Goal: Task Accomplishment & Management: Use online tool/utility

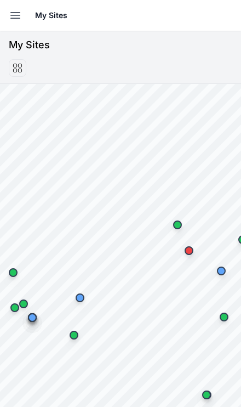
click at [13, 14] on icon "button" at bounding box center [15, 15] width 13 height 13
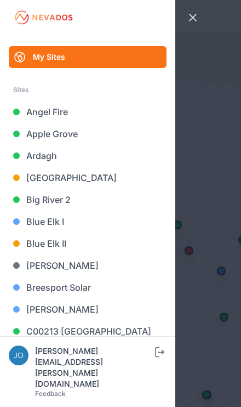
click at [64, 237] on link "Blue Elk II" at bounding box center [88, 243] width 158 height 22
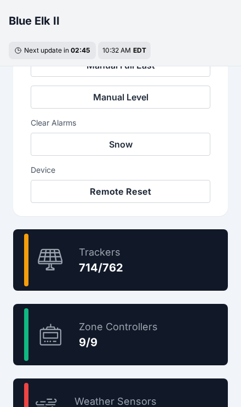
click at [176, 274] on div "93.7 % Trackers 714/762" at bounding box center [120, 259] width 215 height 61
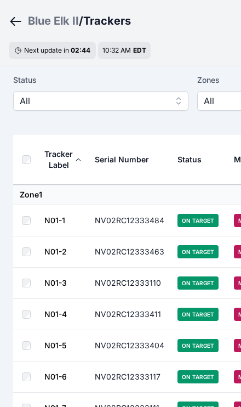
click at [46, 99] on span "All" at bounding box center [93, 100] width 147 height 13
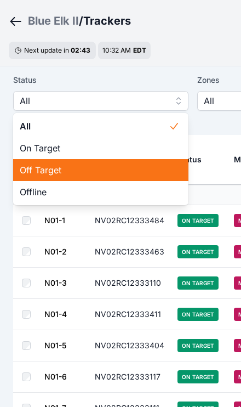
click at [60, 164] on span "Off Target" at bounding box center [94, 169] width 149 height 13
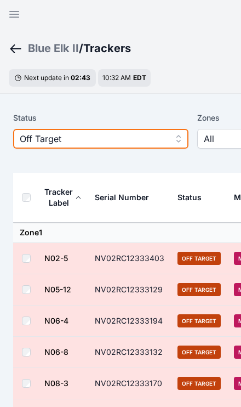
scroll to position [39, 0]
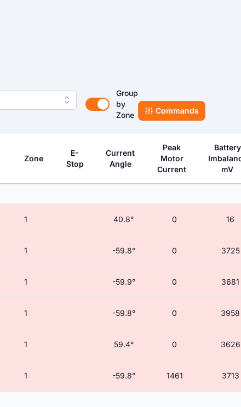
click at [178, 109] on button "Commands" at bounding box center [171, 111] width 67 height 20
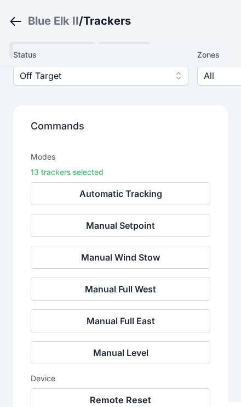
scroll to position [98, 0]
click at [139, 400] on button "Remote Reset" at bounding box center [121, 399] width 180 height 23
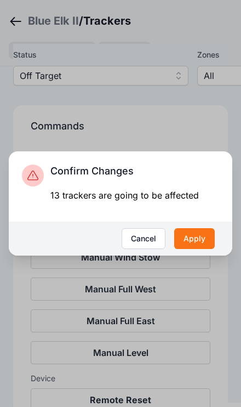
click at [200, 249] on button "Apply" at bounding box center [194, 238] width 41 height 21
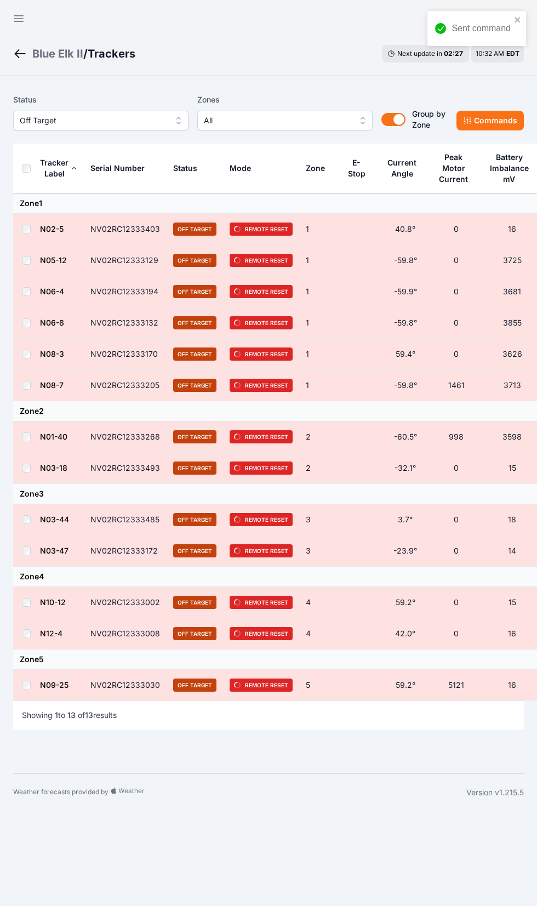
click at [10, 23] on button "Open sidebar" at bounding box center [18, 18] width 26 height 26
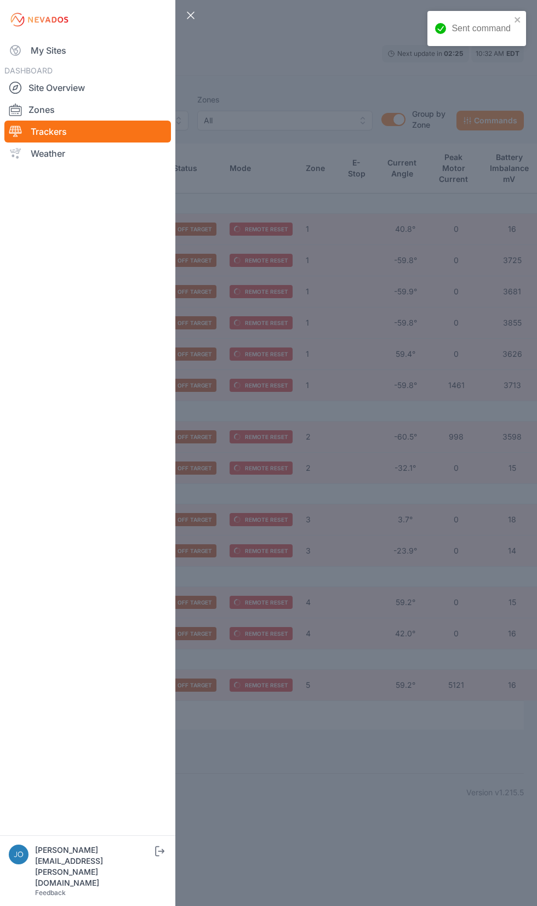
click at [34, 55] on link "My Sites" at bounding box center [87, 50] width 167 height 22
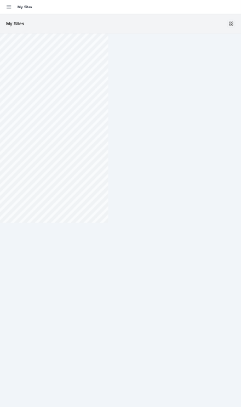
scroll to position [99, 0]
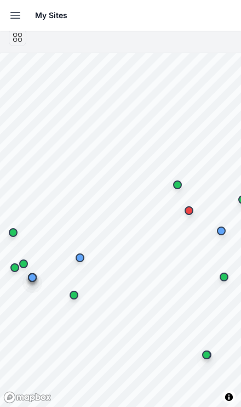
click at [18, 20] on icon "button" at bounding box center [15, 15] width 13 height 13
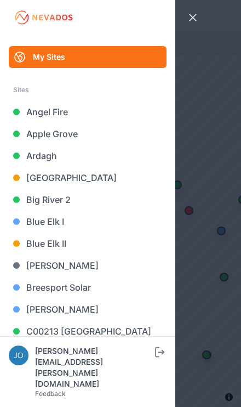
click at [63, 202] on link "Big River 2" at bounding box center [88, 200] width 158 height 22
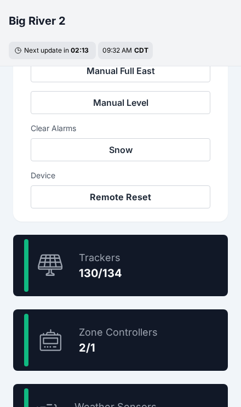
scroll to position [526, 0]
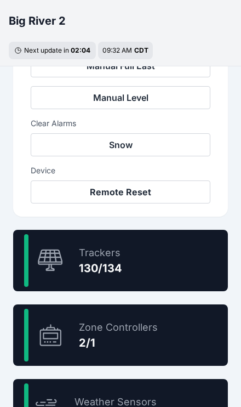
click at [167, 264] on div "97.0 % Trackers 130/134" at bounding box center [120, 260] width 215 height 61
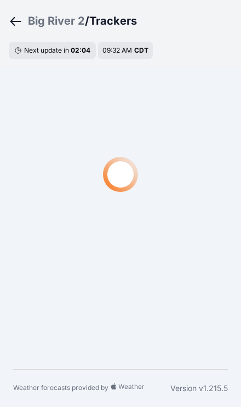
scroll to position [38, 0]
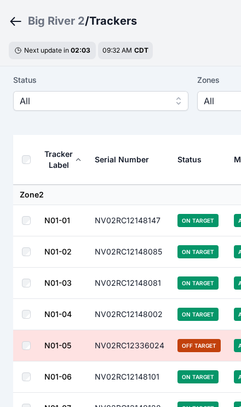
click at [129, 103] on span "All" at bounding box center [93, 100] width 147 height 13
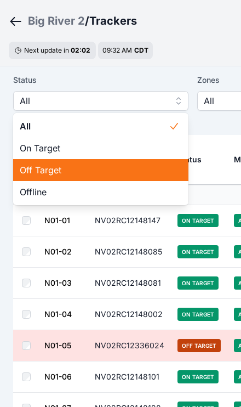
click at [95, 163] on span "Off Target" at bounding box center [94, 169] width 149 height 13
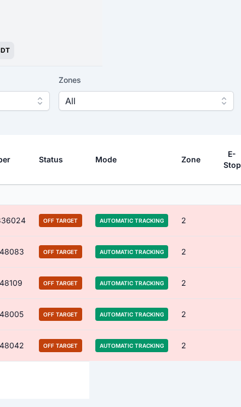
scroll to position [37, 157]
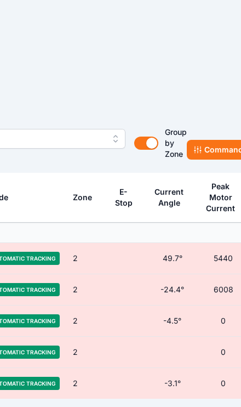
click at [207, 151] on button "Commands" at bounding box center [220, 150] width 67 height 20
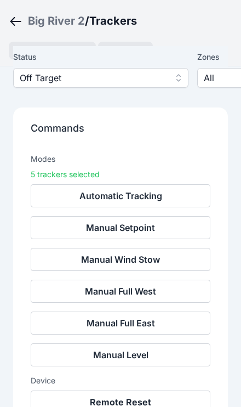
scroll to position [67, 0]
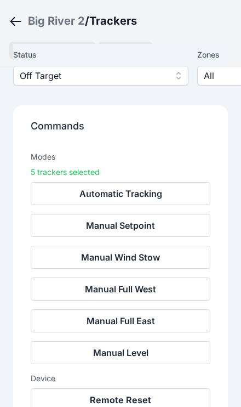
click at [151, 399] on button "Remote Reset" at bounding box center [121, 399] width 180 height 23
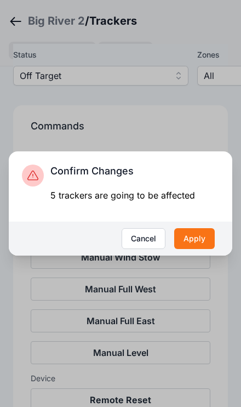
click at [195, 249] on button "Apply" at bounding box center [194, 238] width 41 height 21
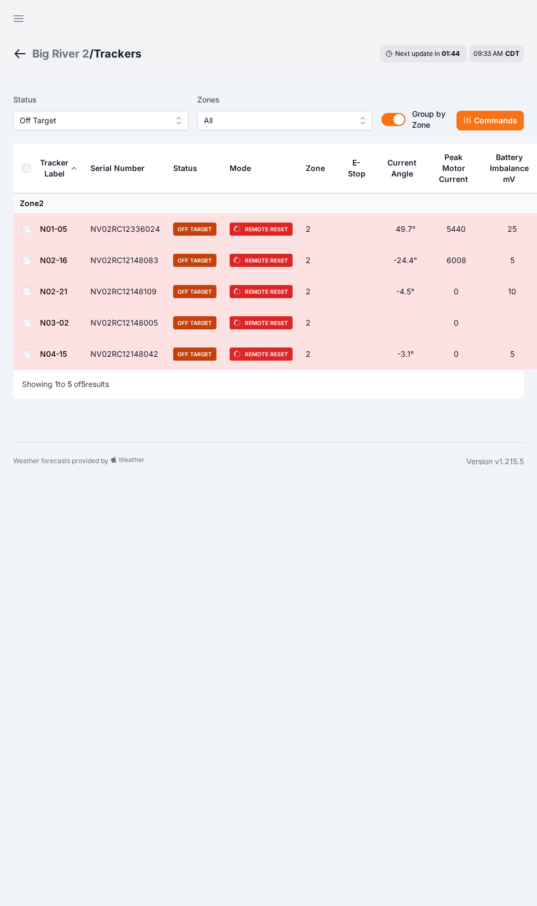
click at [15, 16] on icon "button" at bounding box center [18, 18] width 13 height 13
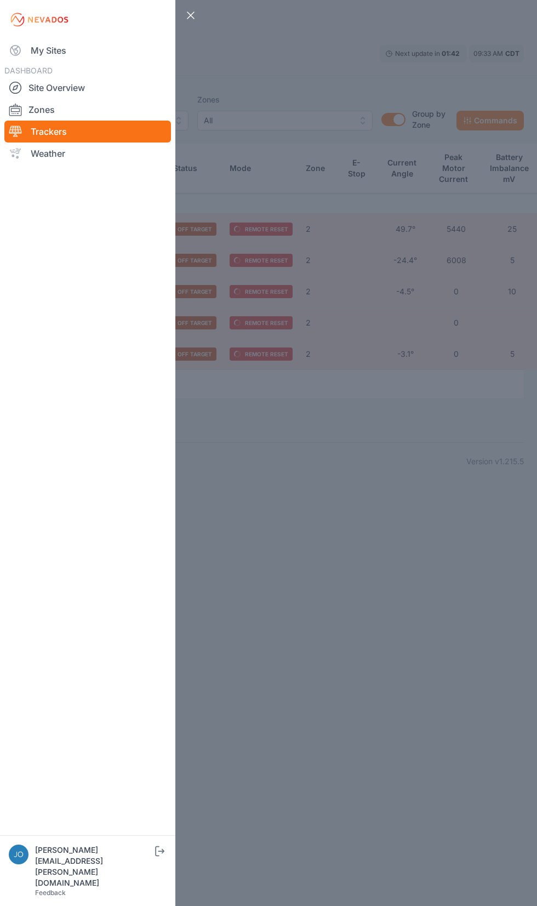
click at [27, 54] on link "My Sites" at bounding box center [87, 50] width 167 height 22
click at [20, 45] on icon at bounding box center [15, 50] width 13 height 13
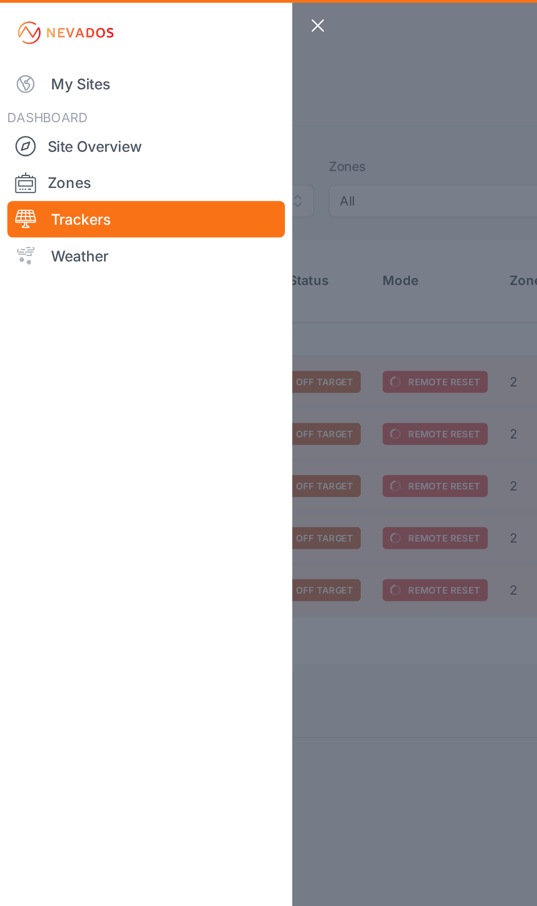
click at [39, 56] on link "My Sites" at bounding box center [87, 50] width 167 height 22
click at [36, 52] on link "My Sites" at bounding box center [87, 50] width 167 height 22
click at [34, 60] on link "My Sites" at bounding box center [87, 50] width 167 height 22
click at [27, 48] on link "My Sites" at bounding box center [87, 50] width 167 height 22
click at [33, 47] on link "My Sites" at bounding box center [87, 50] width 167 height 22
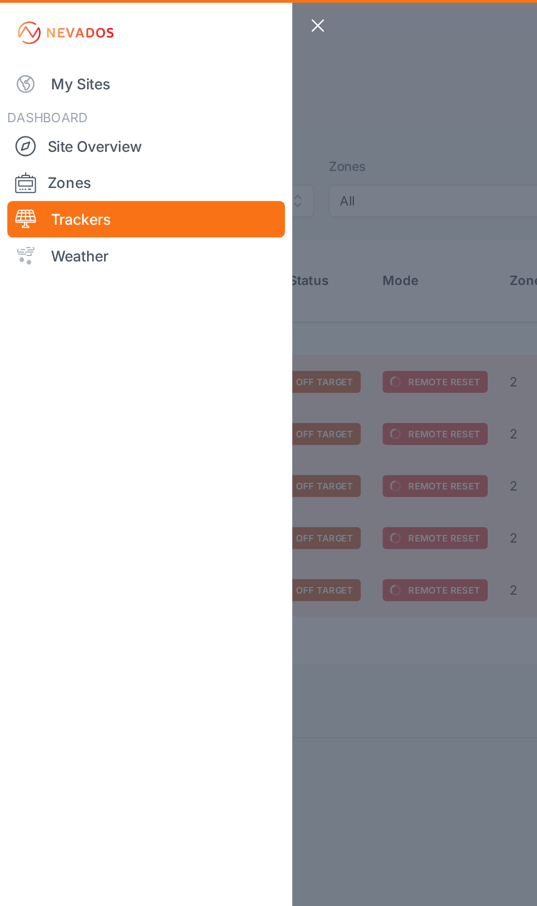
click at [185, 16] on icon "button" at bounding box center [190, 15] width 13 height 13
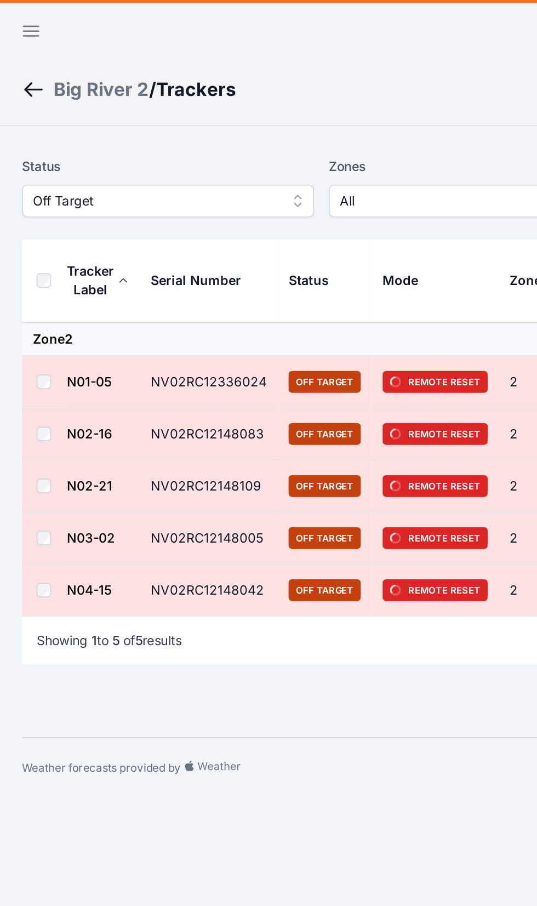
click at [14, 23] on icon "button" at bounding box center [18, 18] width 13 height 13
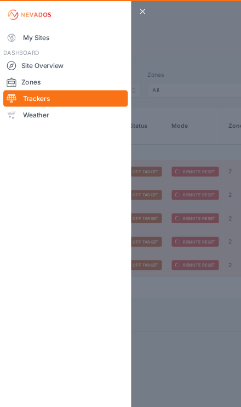
scroll to position [66, 0]
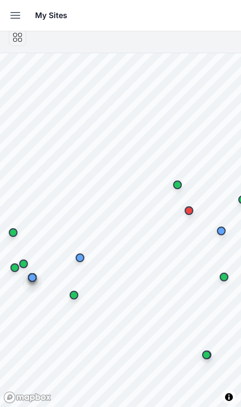
click at [7, 14] on button "Open sidebar" at bounding box center [15, 15] width 24 height 24
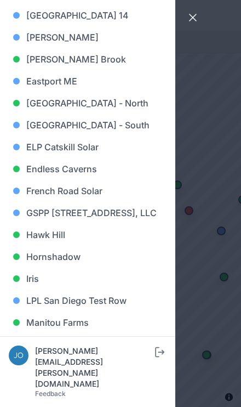
scroll to position [367, 0]
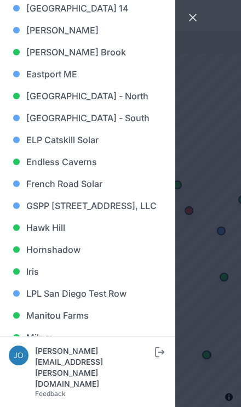
click at [29, 282] on link "Iris" at bounding box center [88, 271] width 158 height 22
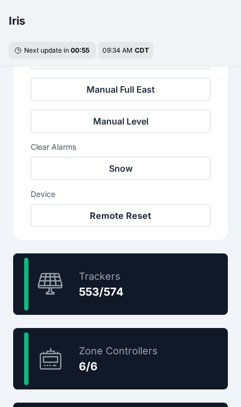
click at [163, 286] on div "96.3 % Trackers 553/574" at bounding box center [120, 283] width 215 height 61
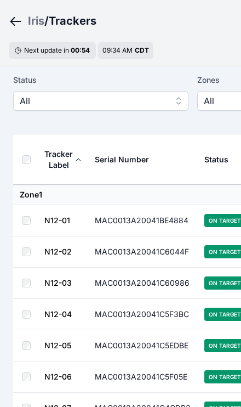
click at [29, 106] on span "All" at bounding box center [93, 100] width 147 height 13
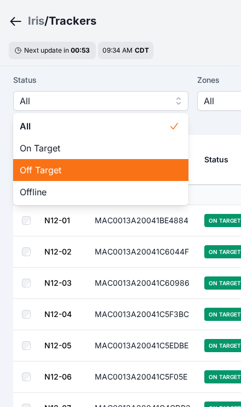
click at [95, 173] on span "Off Target" at bounding box center [94, 169] width 149 height 13
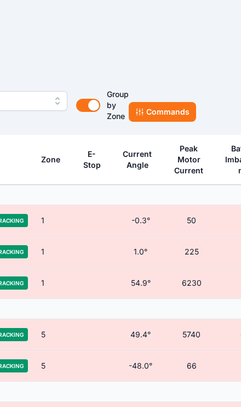
click at [182, 112] on button "Commands" at bounding box center [162, 112] width 67 height 20
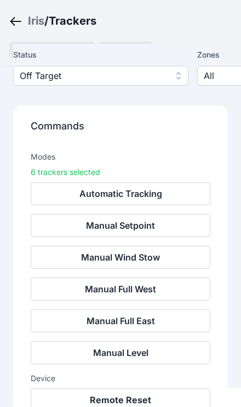
scroll to position [112, 0]
click at [127, 402] on button "Remote Reset" at bounding box center [121, 399] width 180 height 23
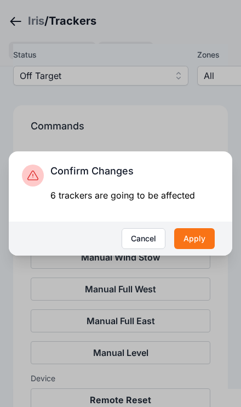
click at [200, 249] on button "Apply" at bounding box center [194, 238] width 41 height 21
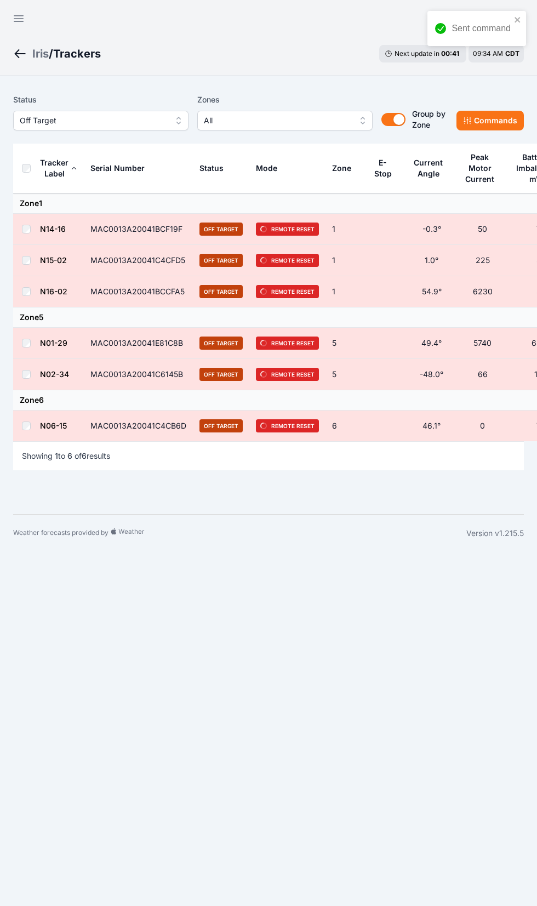
click at [9, 18] on button "Open sidebar" at bounding box center [18, 18] width 26 height 26
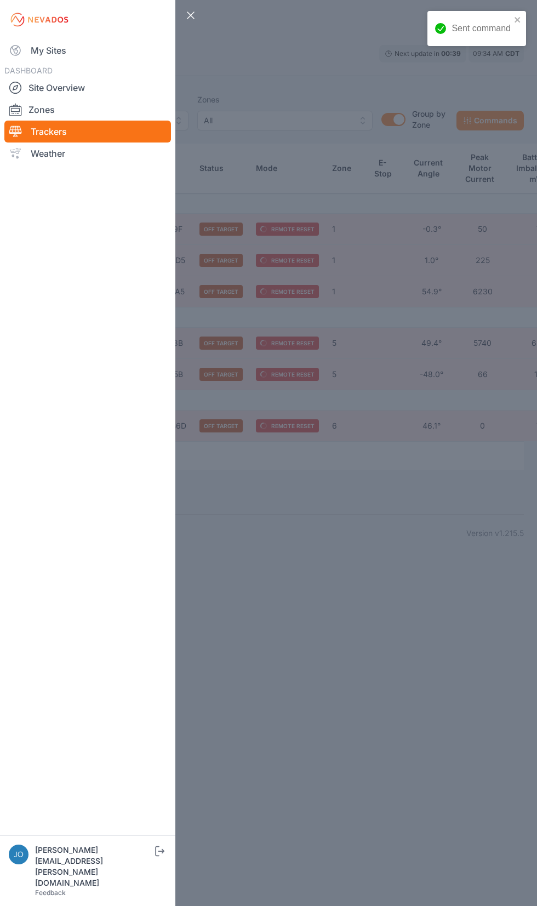
click at [21, 51] on icon at bounding box center [15, 50] width 13 height 13
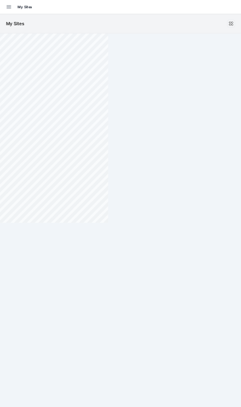
scroll to position [99, 0]
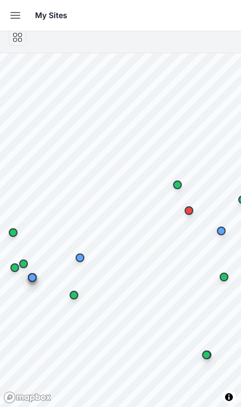
click at [6, 13] on button "Open sidebar" at bounding box center [15, 15] width 24 height 24
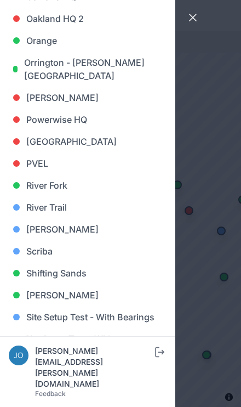
scroll to position [776, 0]
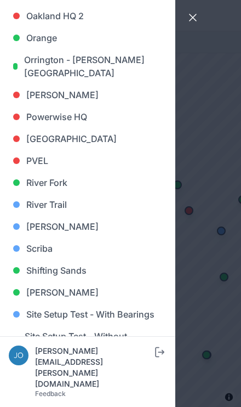
click at [64, 186] on link "River Fork" at bounding box center [88, 183] width 158 height 22
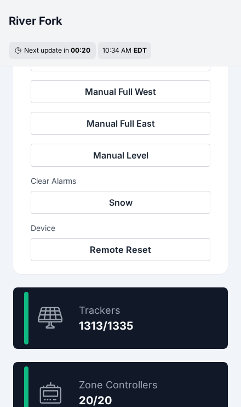
click at [144, 331] on div "98.4 % Trackers 1313/1335" at bounding box center [120, 317] width 215 height 61
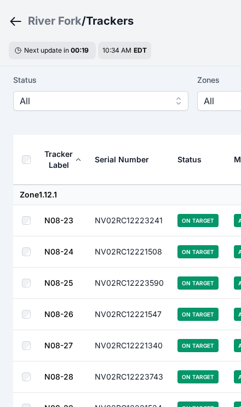
click at [152, 103] on span "All" at bounding box center [93, 100] width 147 height 13
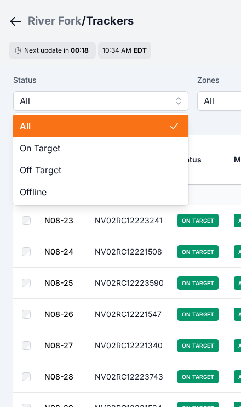
click at [100, 172] on span "Off Target" at bounding box center [94, 169] width 149 height 13
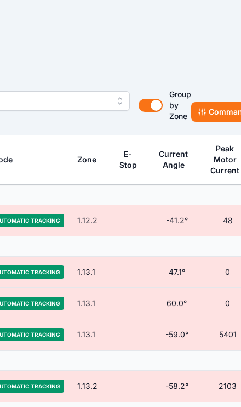
scroll to position [38, 248]
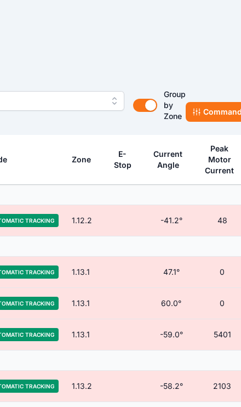
click at [209, 115] on button "Commands" at bounding box center [219, 112] width 67 height 20
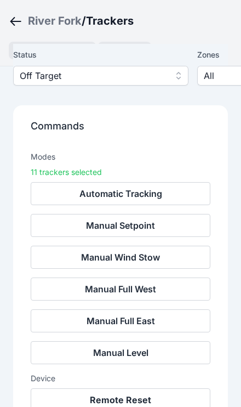
scroll to position [81, 0]
click at [126, 402] on button "Remote Reset" at bounding box center [121, 399] width 180 height 23
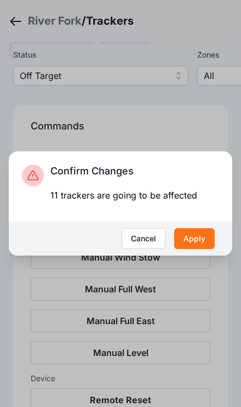
click at [197, 249] on button "Apply" at bounding box center [194, 238] width 41 height 21
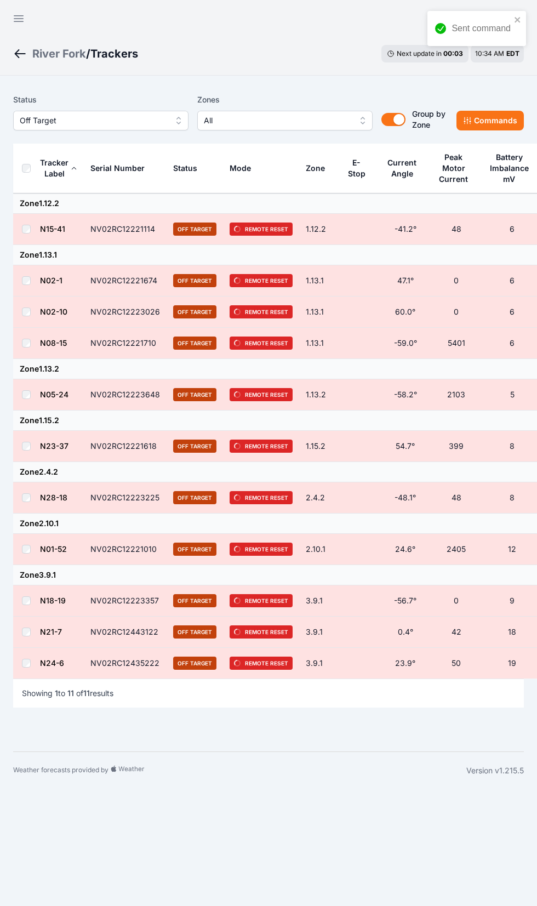
click at [9, 9] on button "Open sidebar" at bounding box center [18, 18] width 26 height 26
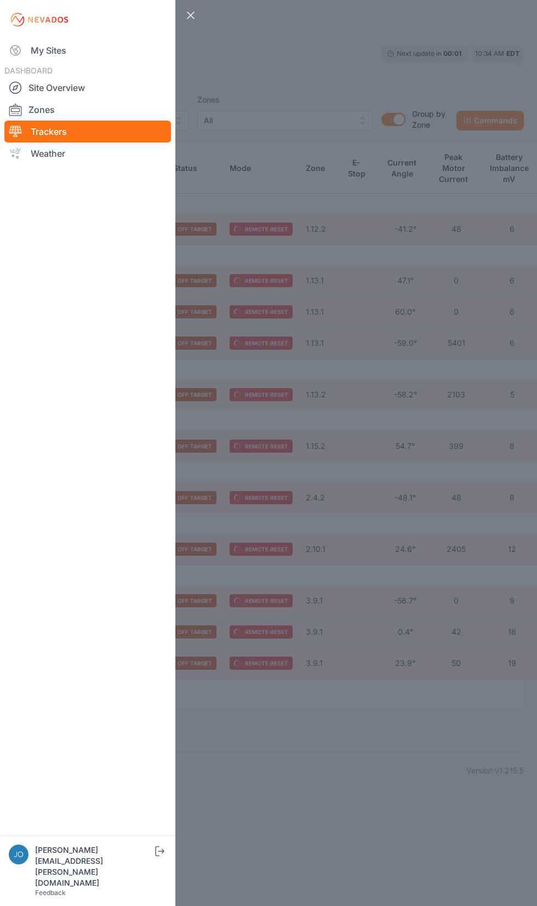
click at [35, 53] on link "My Sites" at bounding box center [87, 50] width 167 height 22
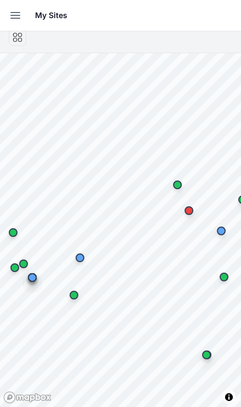
click at [5, 14] on button "Open sidebar" at bounding box center [15, 15] width 24 height 24
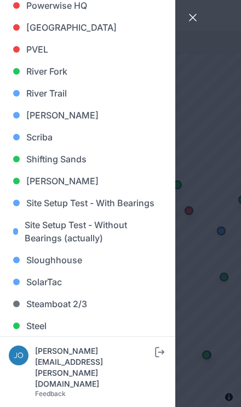
scroll to position [893, 0]
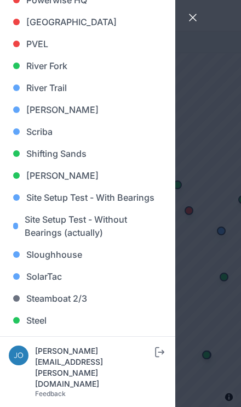
click at [31, 110] on link "[PERSON_NAME]" at bounding box center [88, 110] width 158 height 22
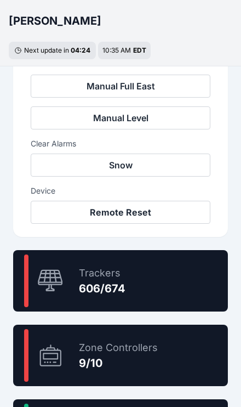
scroll to position [507, 0]
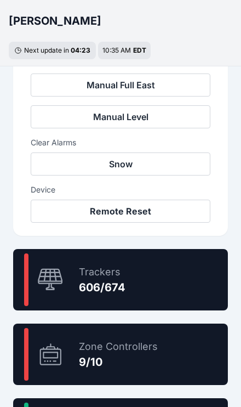
click at [148, 280] on div "89.9 % Trackers 606/674" at bounding box center [120, 279] width 215 height 61
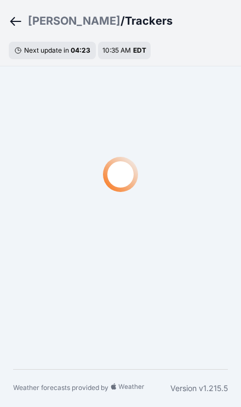
scroll to position [38, 0]
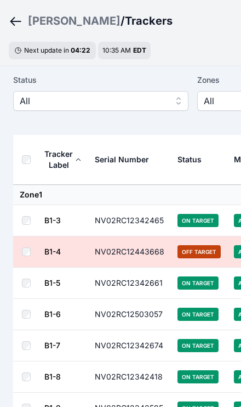
click at [34, 101] on span "All" at bounding box center [93, 100] width 147 height 13
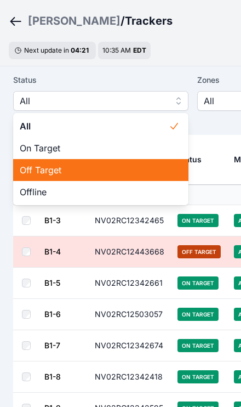
click at [30, 163] on div "Off Target" at bounding box center [100, 170] width 175 height 22
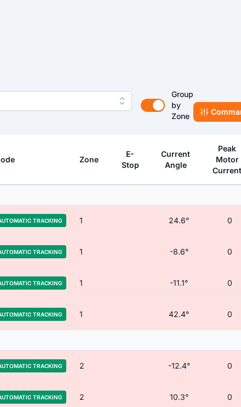
scroll to position [38, 245]
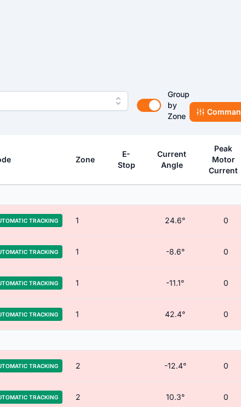
click at [214, 112] on button "Commands" at bounding box center [223, 112] width 67 height 20
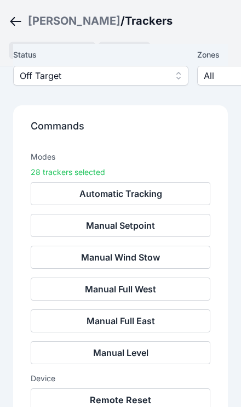
scroll to position [83, 0]
click at [127, 400] on button "Remote Reset" at bounding box center [121, 399] width 180 height 23
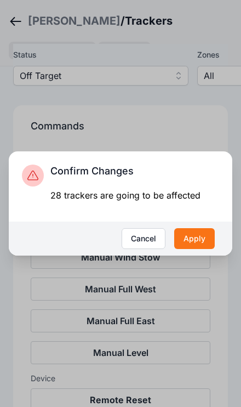
click at [198, 249] on button "Apply" at bounding box center [194, 238] width 41 height 21
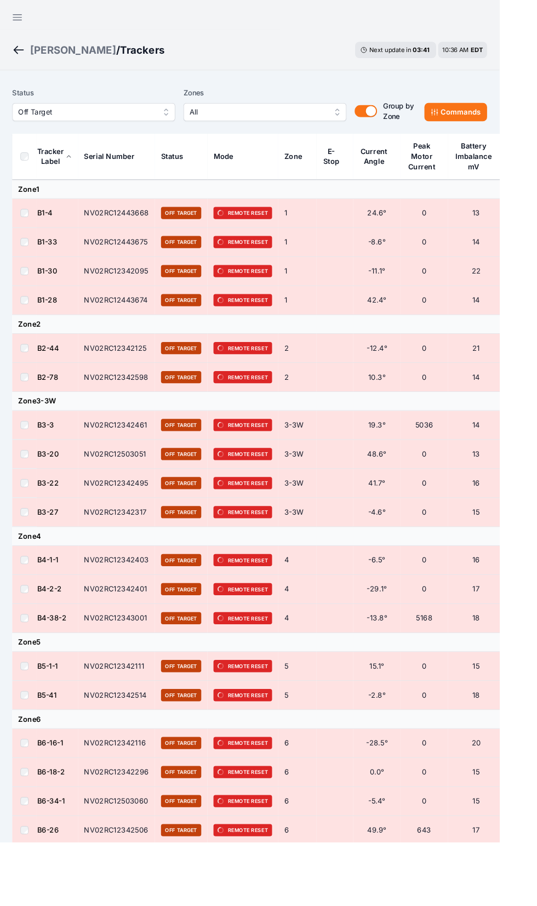
click at [10, 22] on button "Open sidebar" at bounding box center [18, 18] width 26 height 26
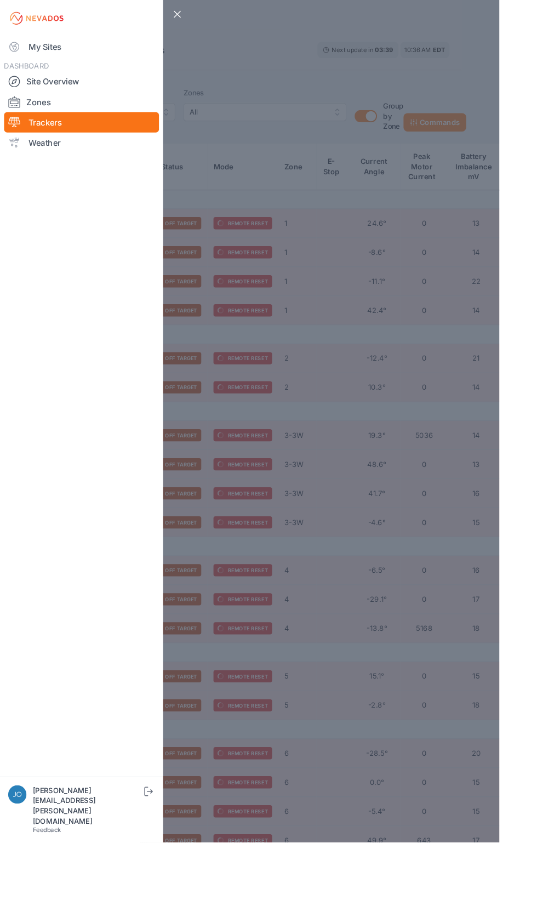
click at [41, 51] on link "My Sites" at bounding box center [87, 50] width 167 height 22
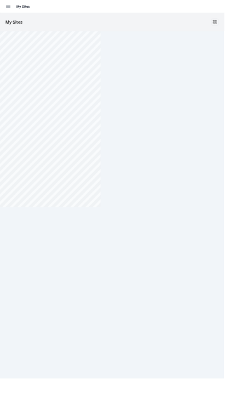
scroll to position [99, 0]
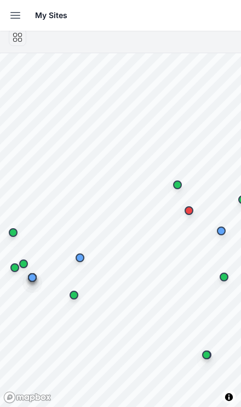
click at [9, 13] on icon "button" at bounding box center [15, 15] width 13 height 13
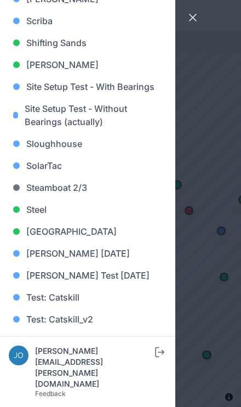
scroll to position [1004, 0]
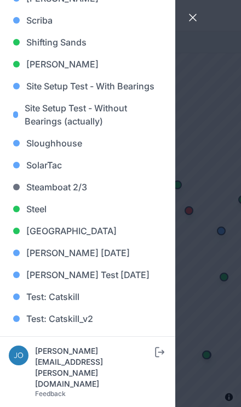
click at [88, 234] on link "[GEOGRAPHIC_DATA]" at bounding box center [88, 231] width 158 height 22
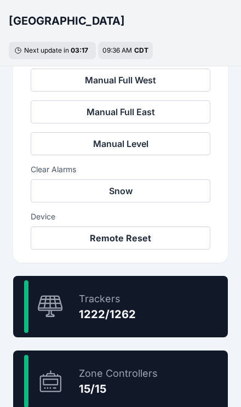
click at [161, 316] on div "96.8 % Trackers 1222/1262" at bounding box center [120, 306] width 215 height 61
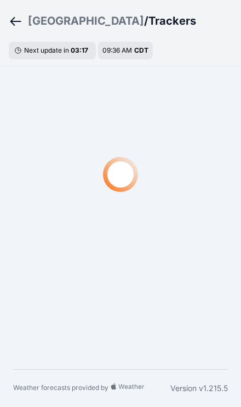
scroll to position [38, 0]
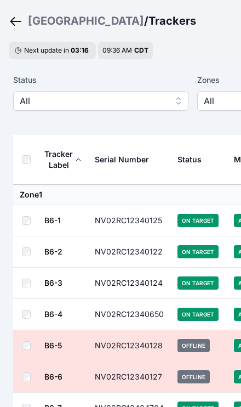
click at [33, 93] on button "All" at bounding box center [100, 101] width 175 height 20
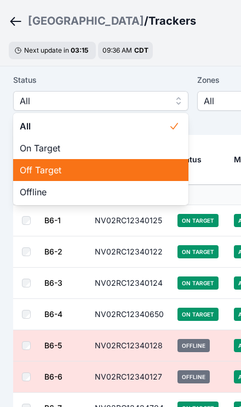
click at [24, 171] on span "Off Target" at bounding box center [94, 169] width 149 height 13
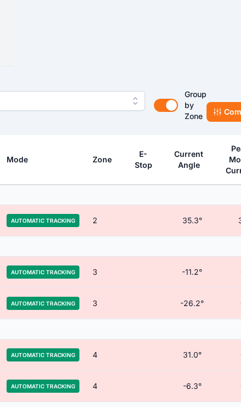
scroll to position [38, 226]
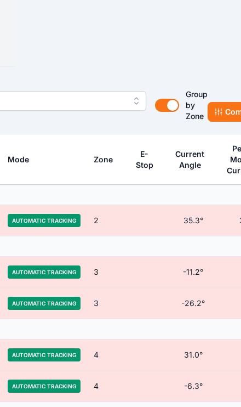
click at [223, 111] on icon at bounding box center [218, 111] width 9 height 9
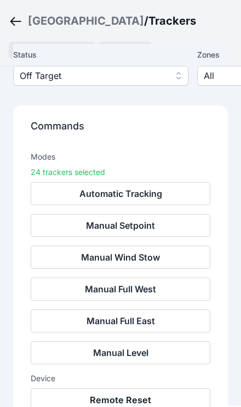
scroll to position [94, 0]
click at [132, 401] on button "Remote Reset" at bounding box center [121, 399] width 180 height 23
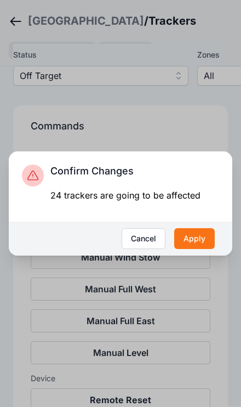
click at [197, 249] on button "Apply" at bounding box center [194, 238] width 41 height 21
